Goal: Navigation & Orientation: Find specific page/section

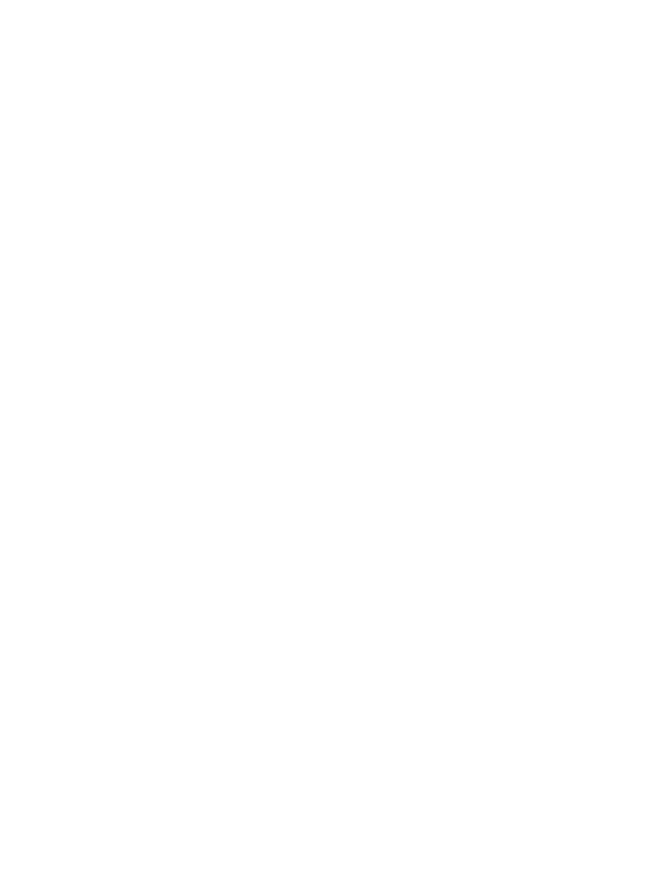
scroll to position [3112, 0]
click at [618, 523] on icon at bounding box center [624, 541] width 44 height 36
click at [619, 523] on icon at bounding box center [624, 541] width 44 height 36
click at [623, 523] on icon at bounding box center [624, 541] width 44 height 36
click at [616, 523] on icon at bounding box center [624, 541] width 44 height 36
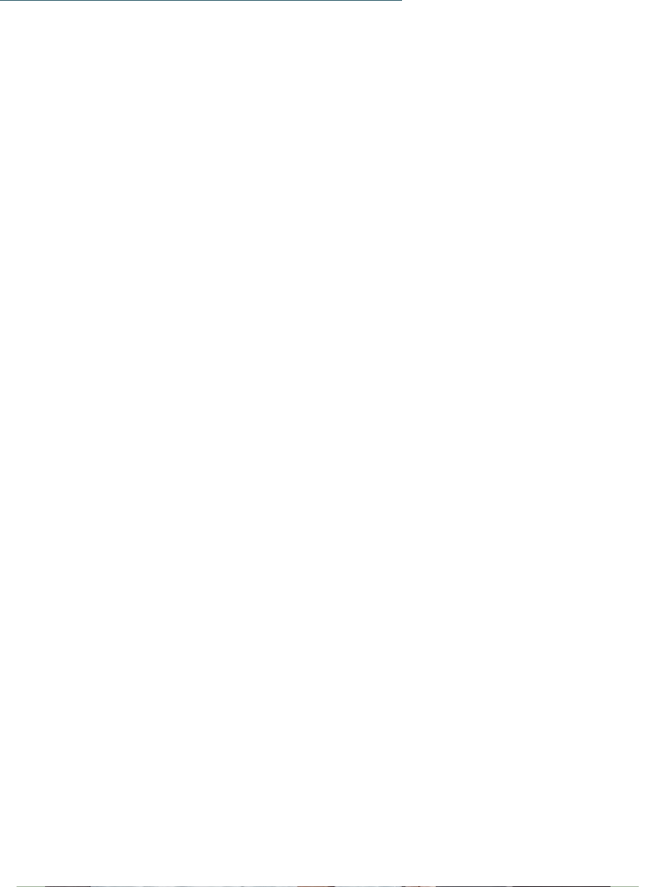
scroll to position [3552, 0]
click at [405, 496] on link "Alle Familienhotels auf einen Blick" at bounding box center [329, 502] width 224 height 12
click at [506, 465] on div at bounding box center [481, 512] width 289 height 163
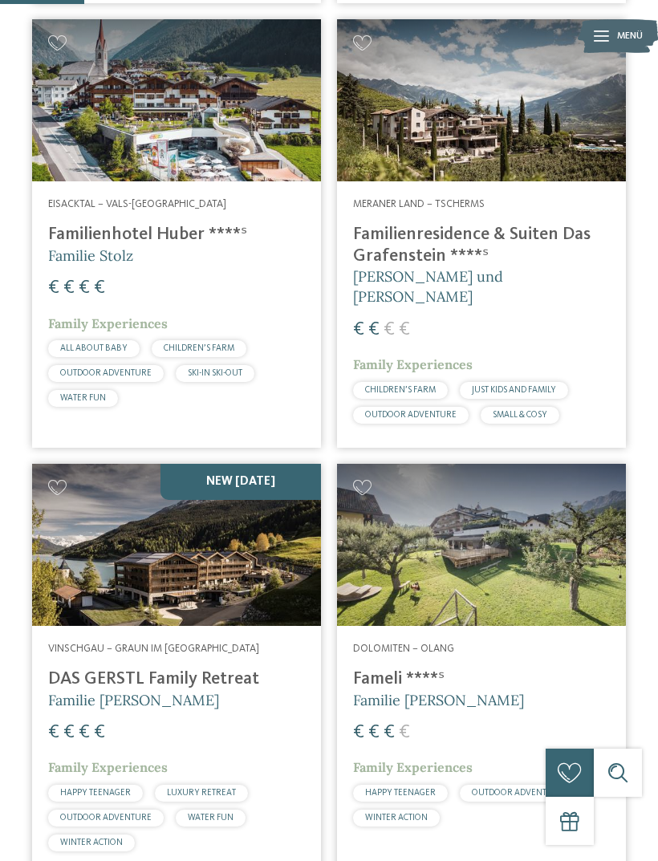
scroll to position [842, 0]
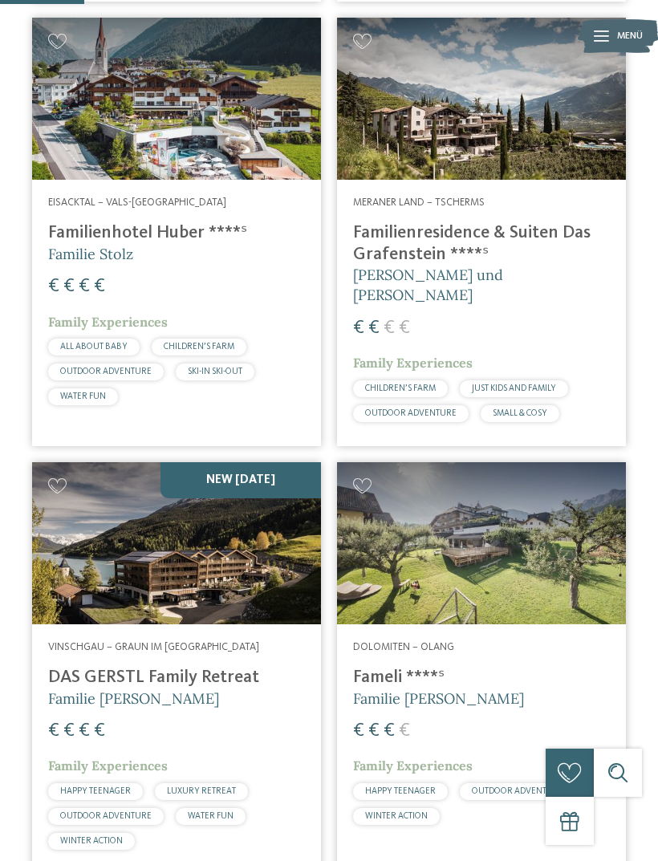
click at [495, 515] on div at bounding box center [481, 543] width 289 height 163
